Goal: Information Seeking & Learning: Learn about a topic

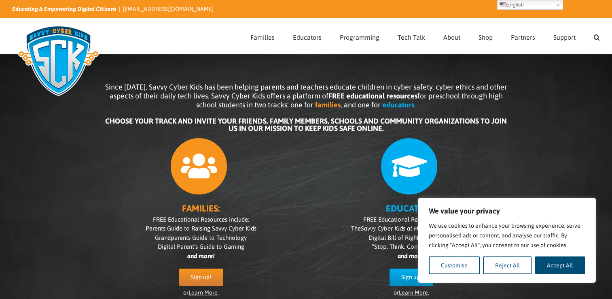
click at [552, 249] on p "We use cookies to enhance your browsing experience, serve personalised ads or c…" at bounding box center [507, 235] width 156 height 29
click at [559, 268] on button "Accept All" at bounding box center [560, 265] width 50 height 18
checkbox input "true"
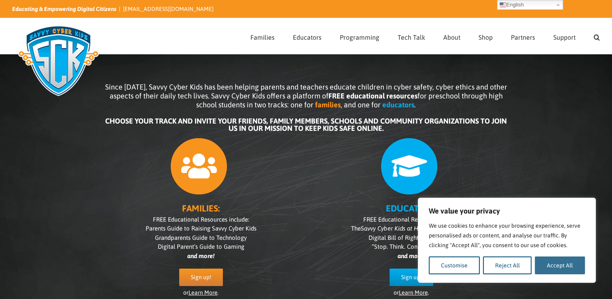
checkbox input "true"
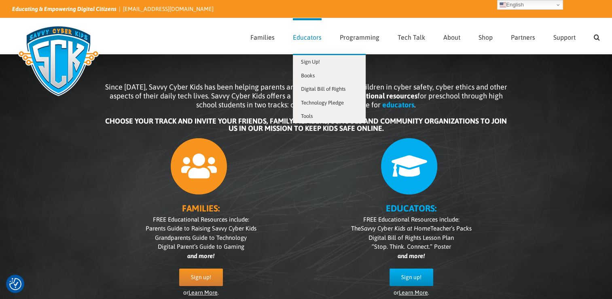
click at [317, 34] on span "Educators" at bounding box center [307, 37] width 29 height 6
